Goal: Check status

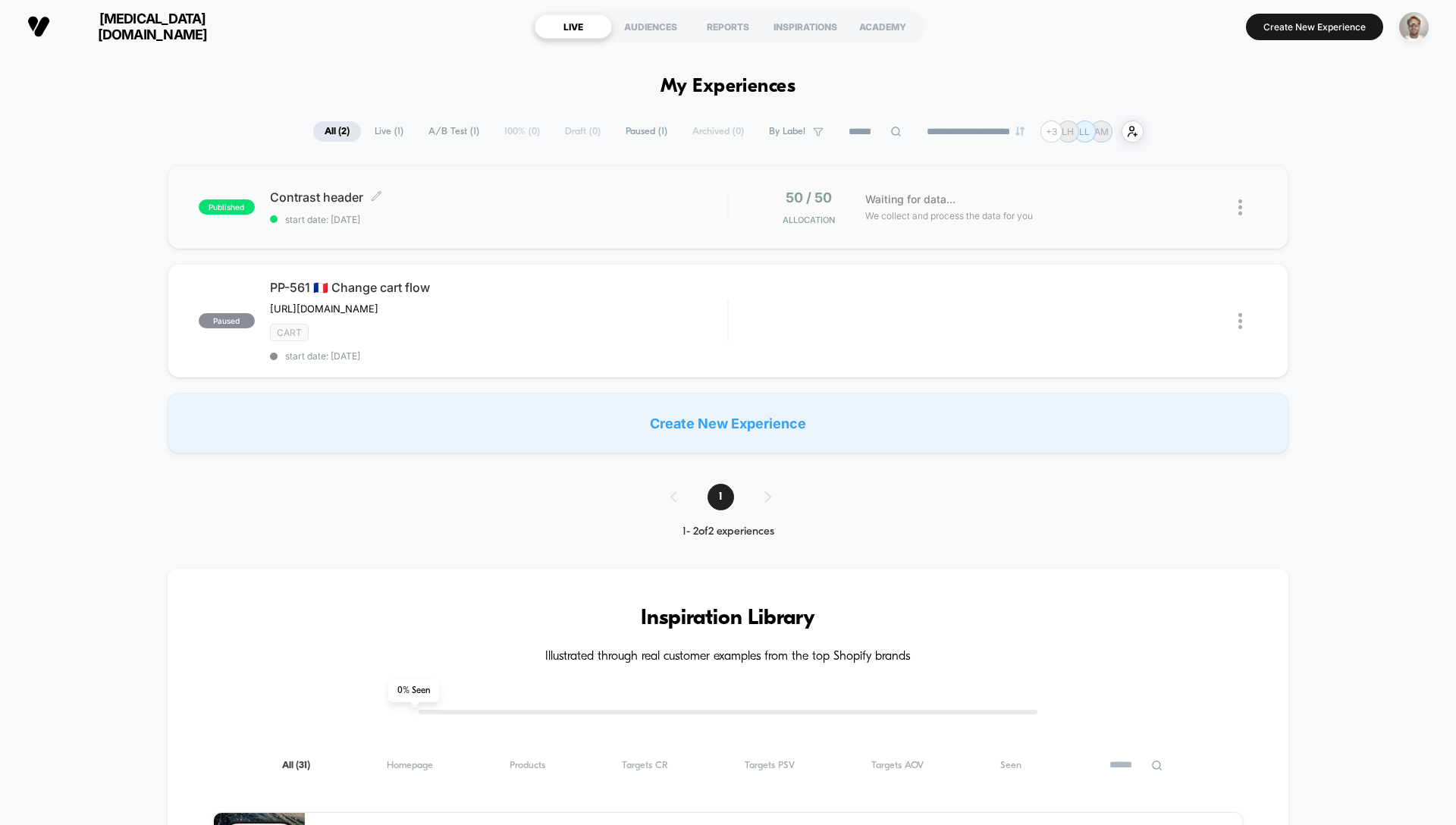
click at [671, 224] on span "start date: [DATE]" at bounding box center [498, 219] width 457 height 11
